Goal: Check status

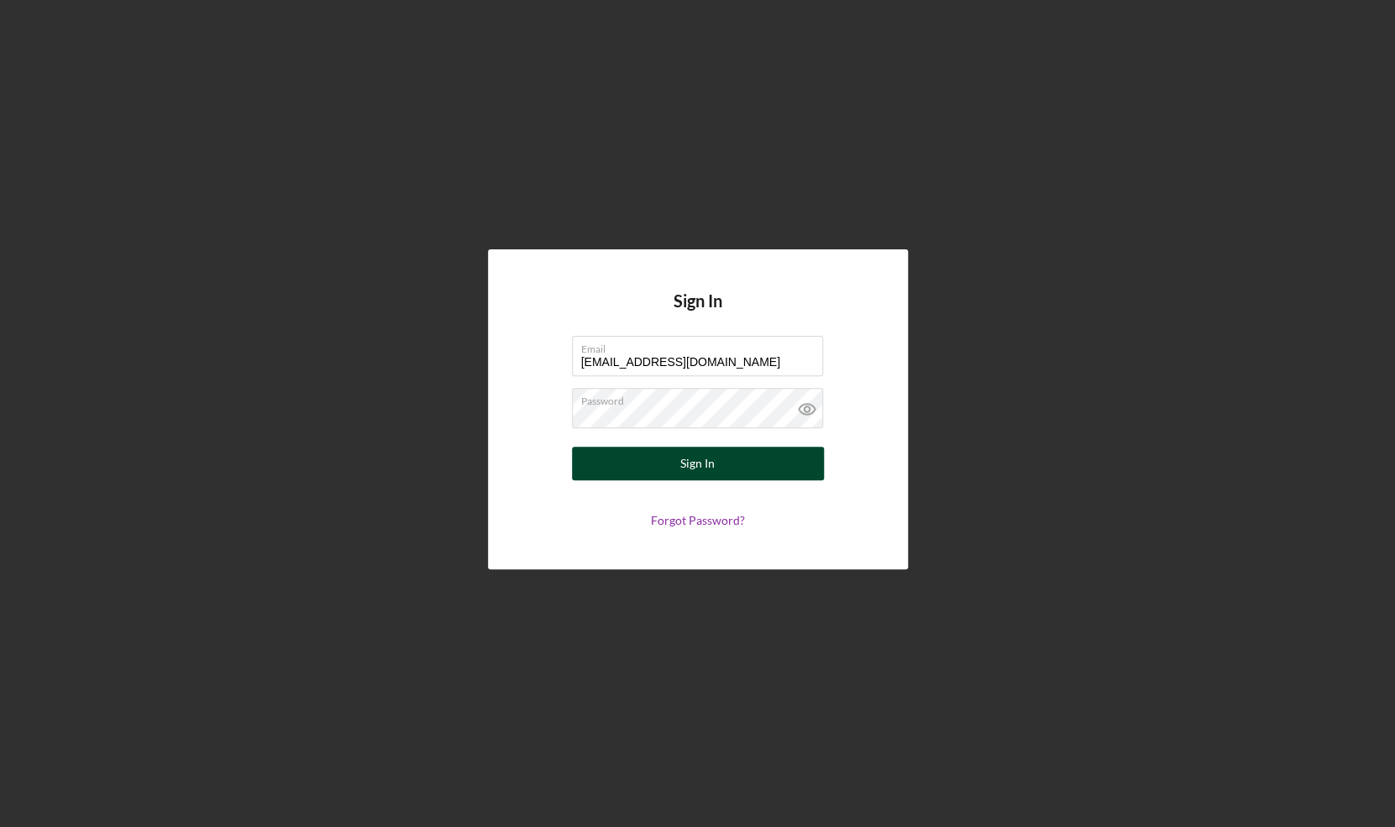
type input "[EMAIL_ADDRESS][DOMAIN_NAME]"
click at [637, 457] on button "Sign In" at bounding box center [698, 464] width 252 height 34
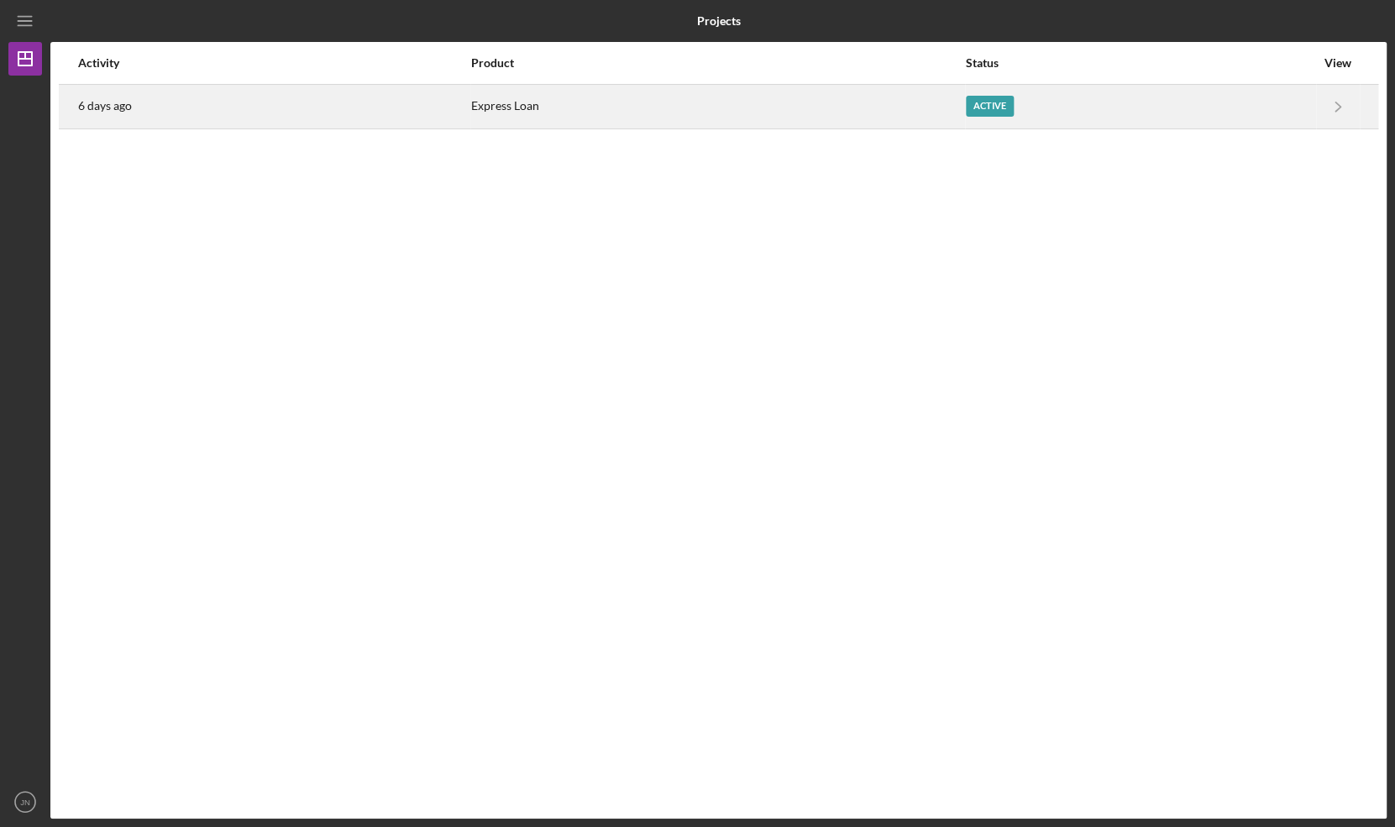
click at [585, 102] on div "Express Loan" at bounding box center [717, 107] width 493 height 42
